Goal: Find specific page/section: Find specific page/section

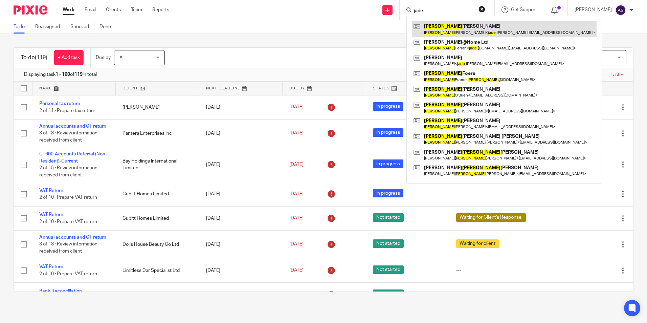
type input "jade"
click at [468, 30] on link at bounding box center [504, 29] width 185 height 16
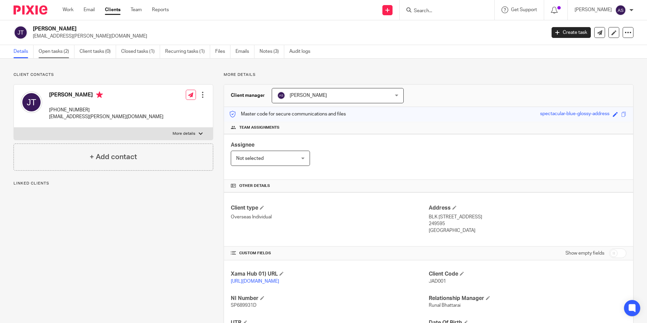
click at [61, 54] on link "Open tasks (2)" at bounding box center [57, 51] width 36 height 13
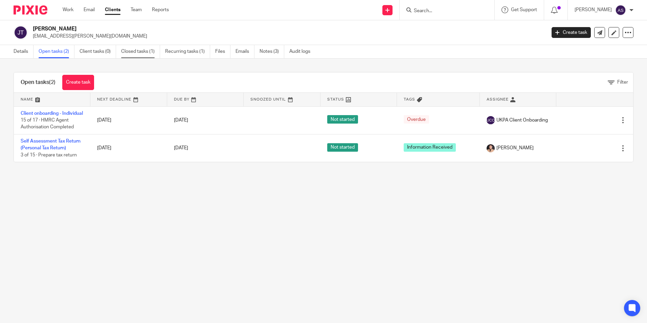
click at [136, 53] on link "Closed tasks (1)" at bounding box center [140, 51] width 39 height 13
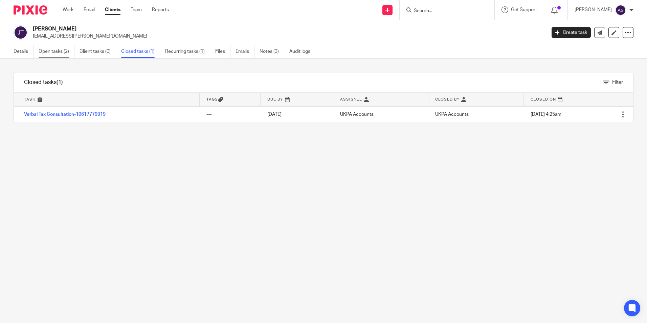
click at [45, 51] on link "Open tasks (2)" at bounding box center [57, 51] width 36 height 13
